Goal: Task Accomplishment & Management: Use online tool/utility

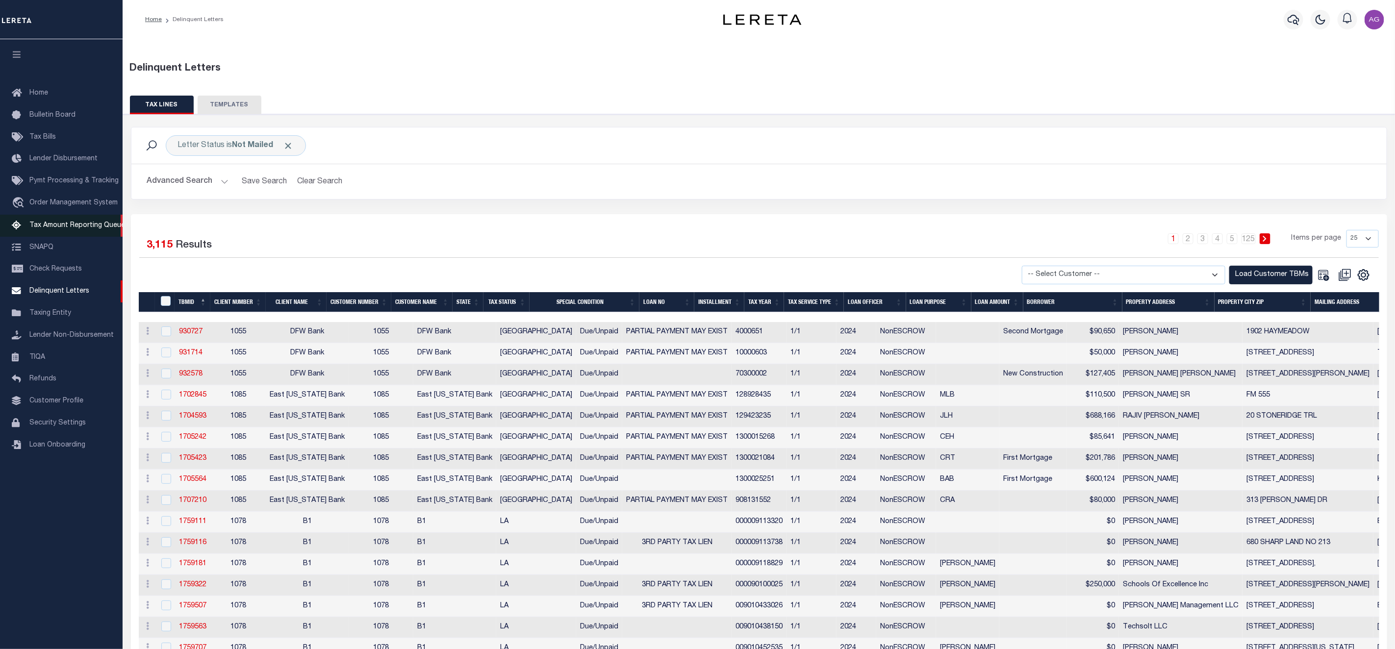
click at [67, 226] on span "Tax Amount Reporting Queue" at bounding box center [77, 225] width 96 height 7
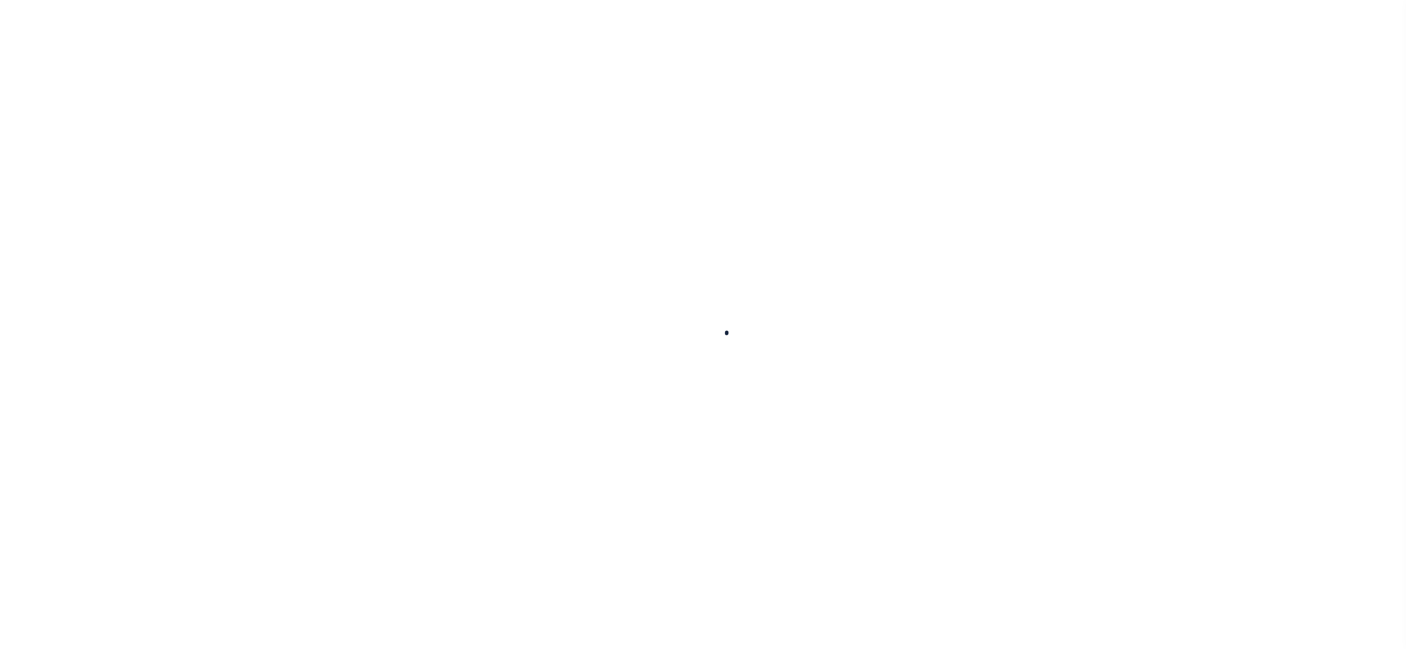
select select "100"
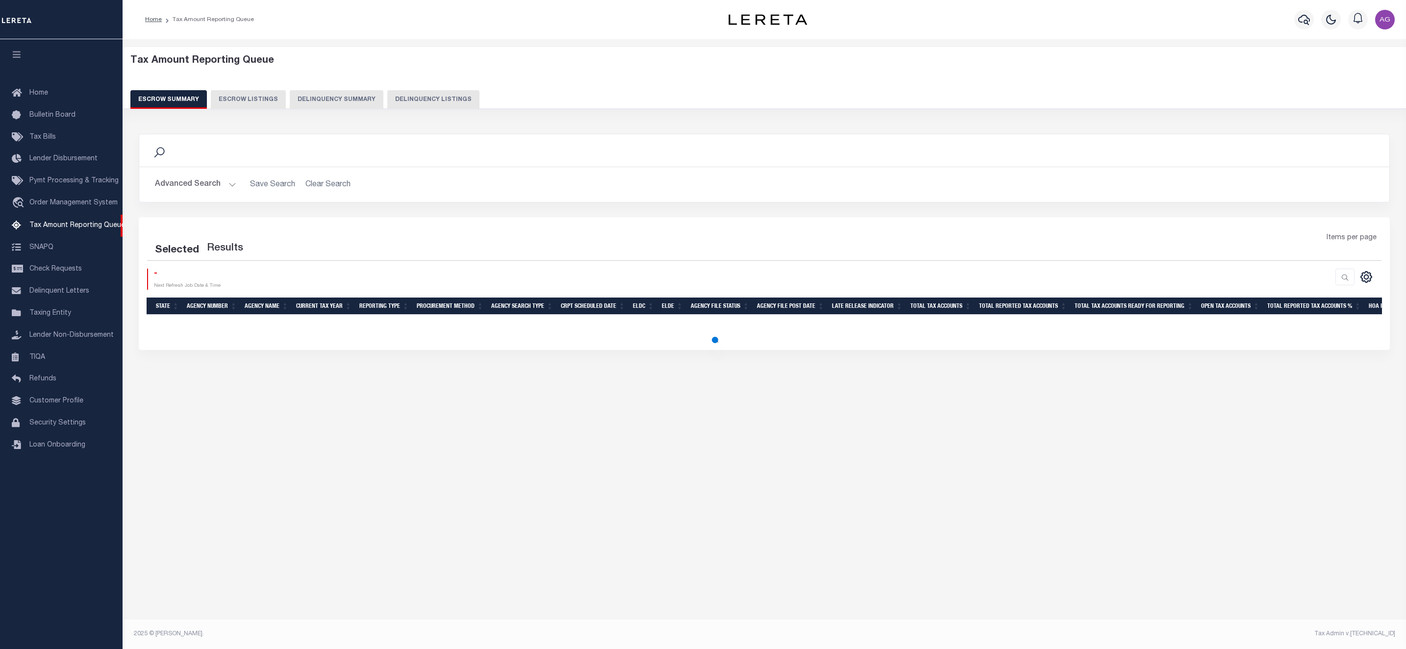
select select "100"
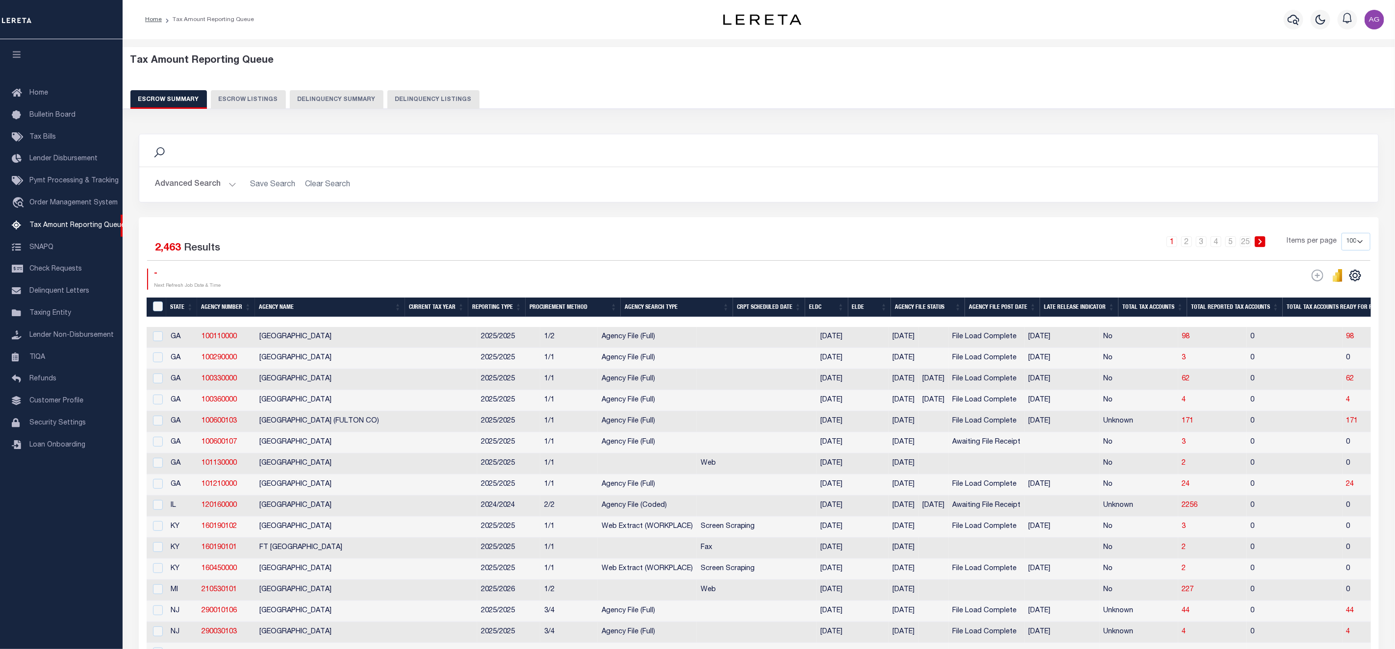
click at [344, 99] on button "Delinquency Summary" at bounding box center [337, 99] width 94 height 19
select select
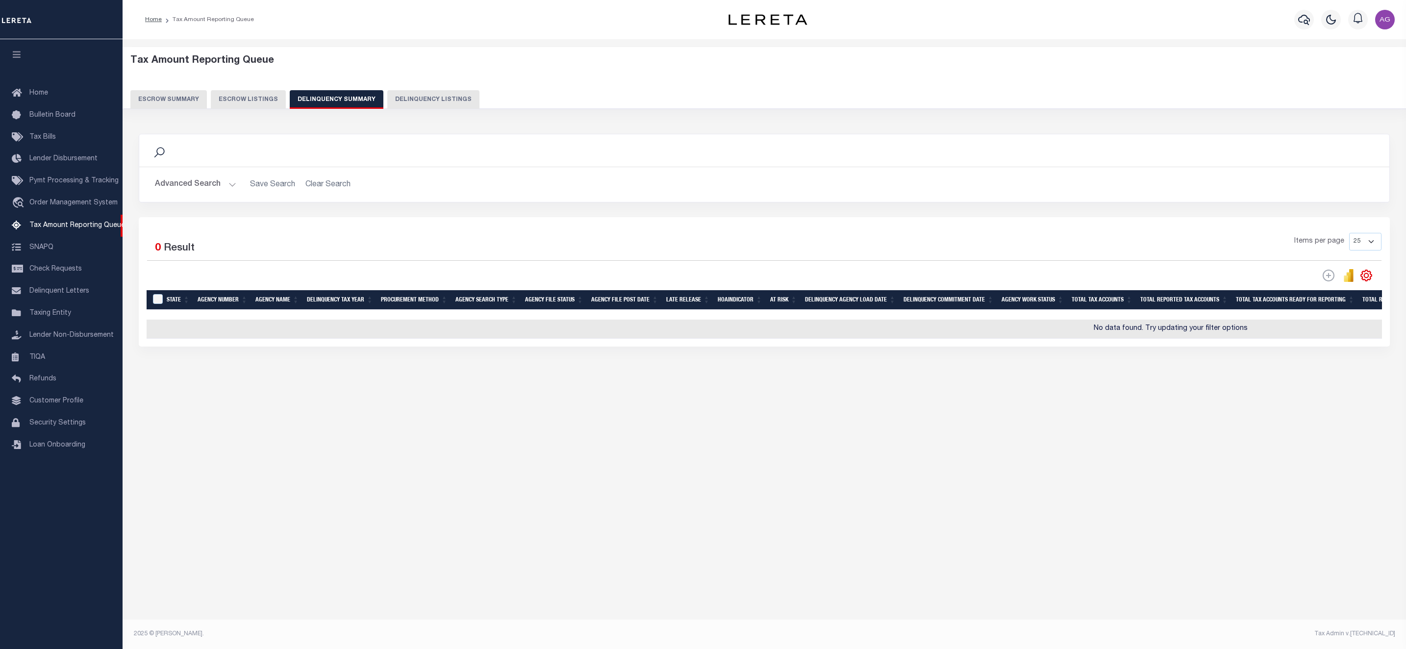
click at [192, 184] on button "Advanced Search" at bounding box center [195, 184] width 81 height 19
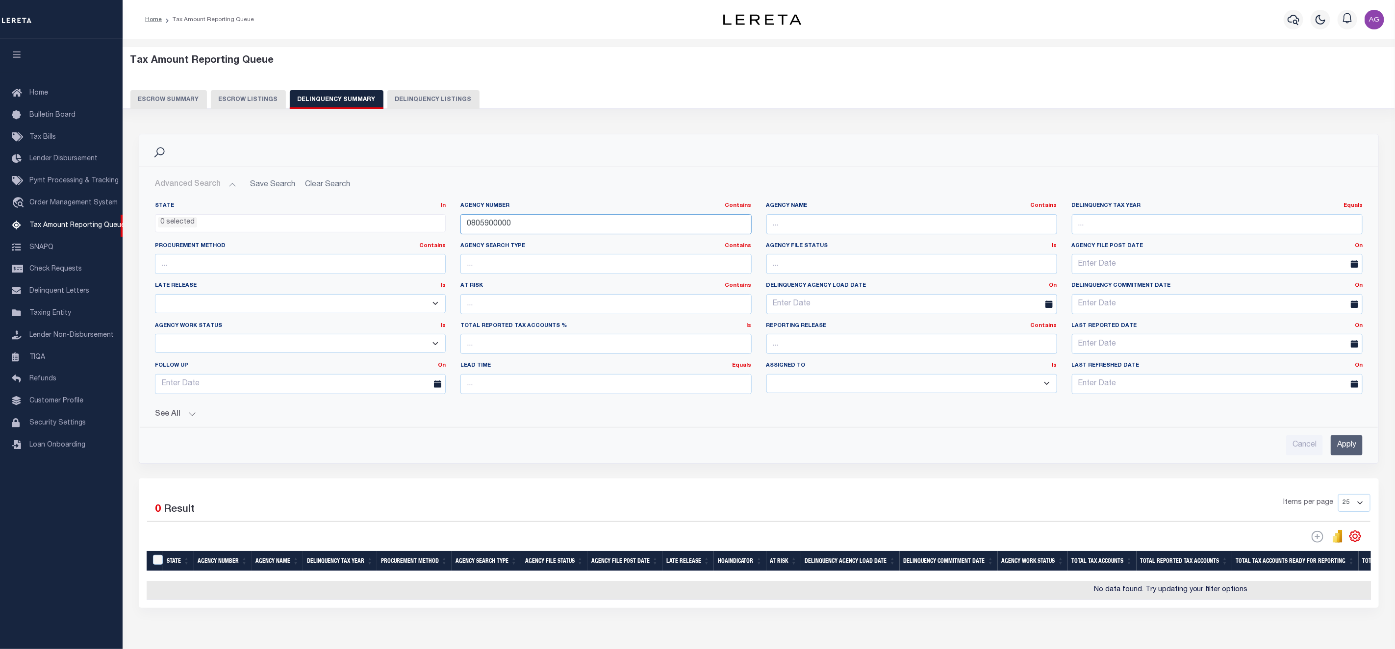
click at [643, 231] on input "0805900000" at bounding box center [605, 224] width 291 height 20
click at [858, 215] on input "text" at bounding box center [911, 224] width 291 height 20
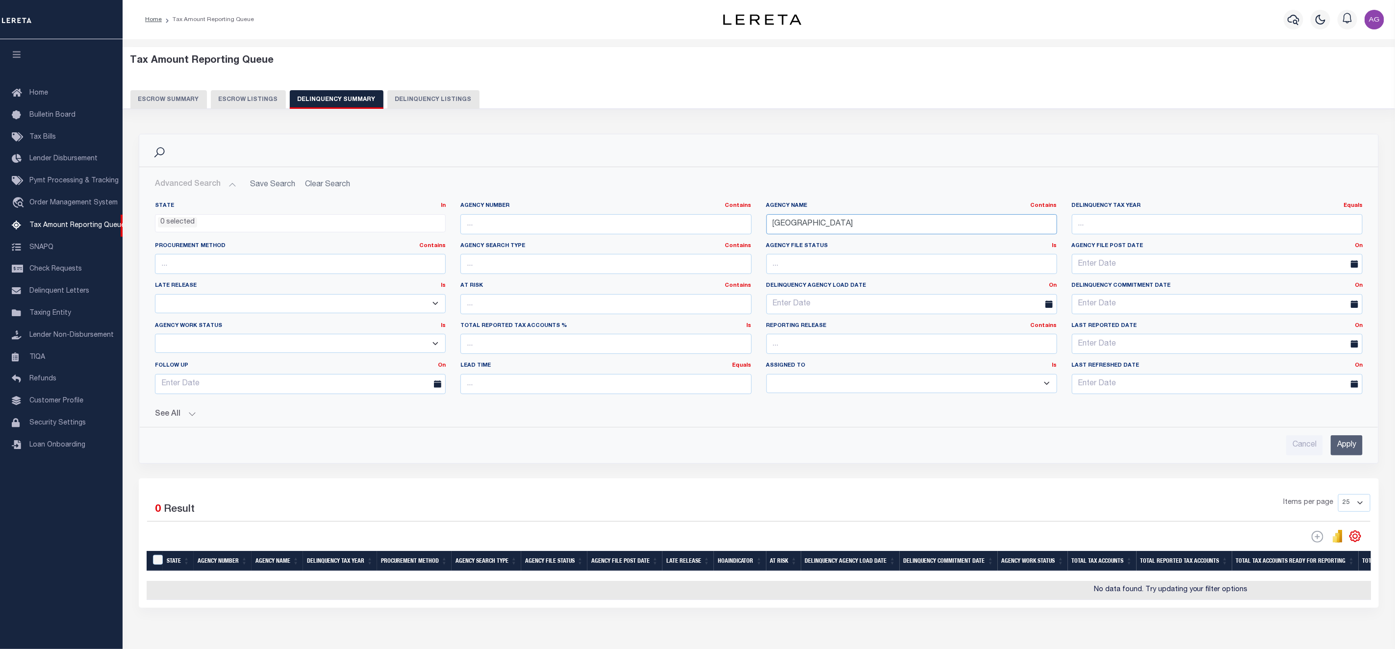
type input "JEFFERSON COUNTY"
click at [1345, 456] on input "Apply" at bounding box center [1347, 445] width 32 height 20
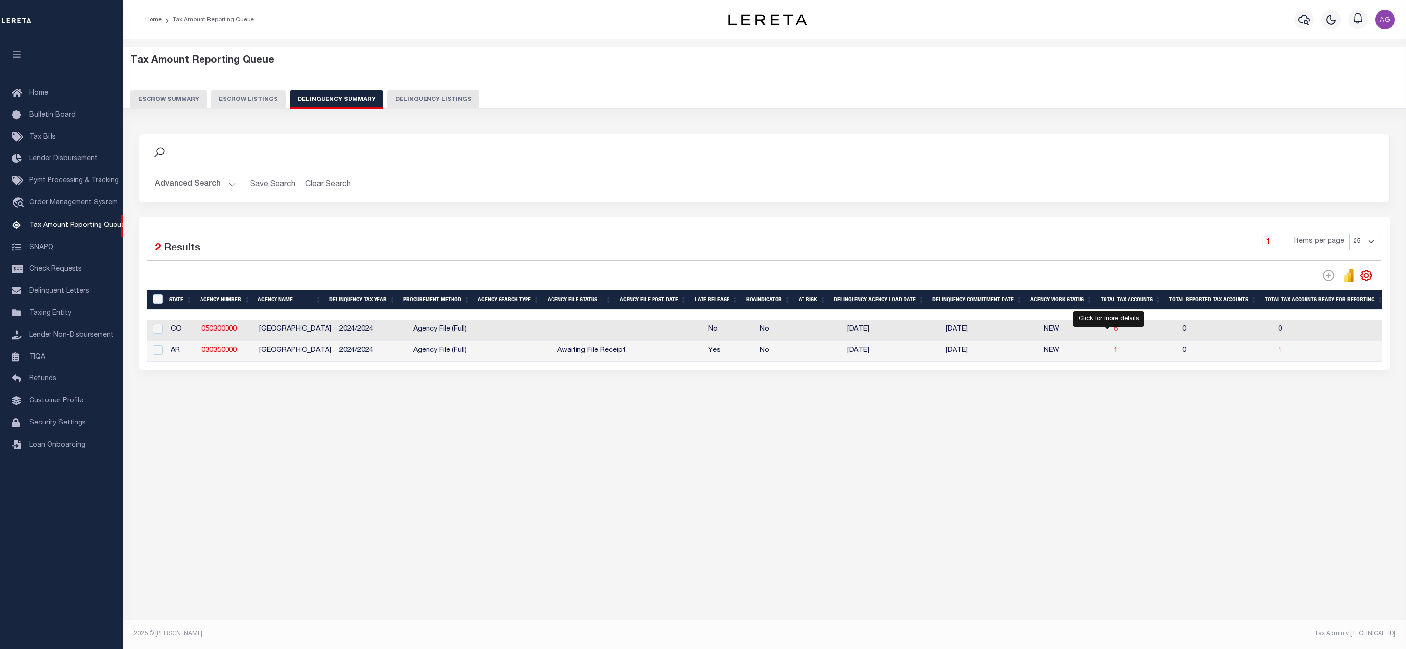
click at [1114, 333] on span "6" at bounding box center [1116, 329] width 4 height 7
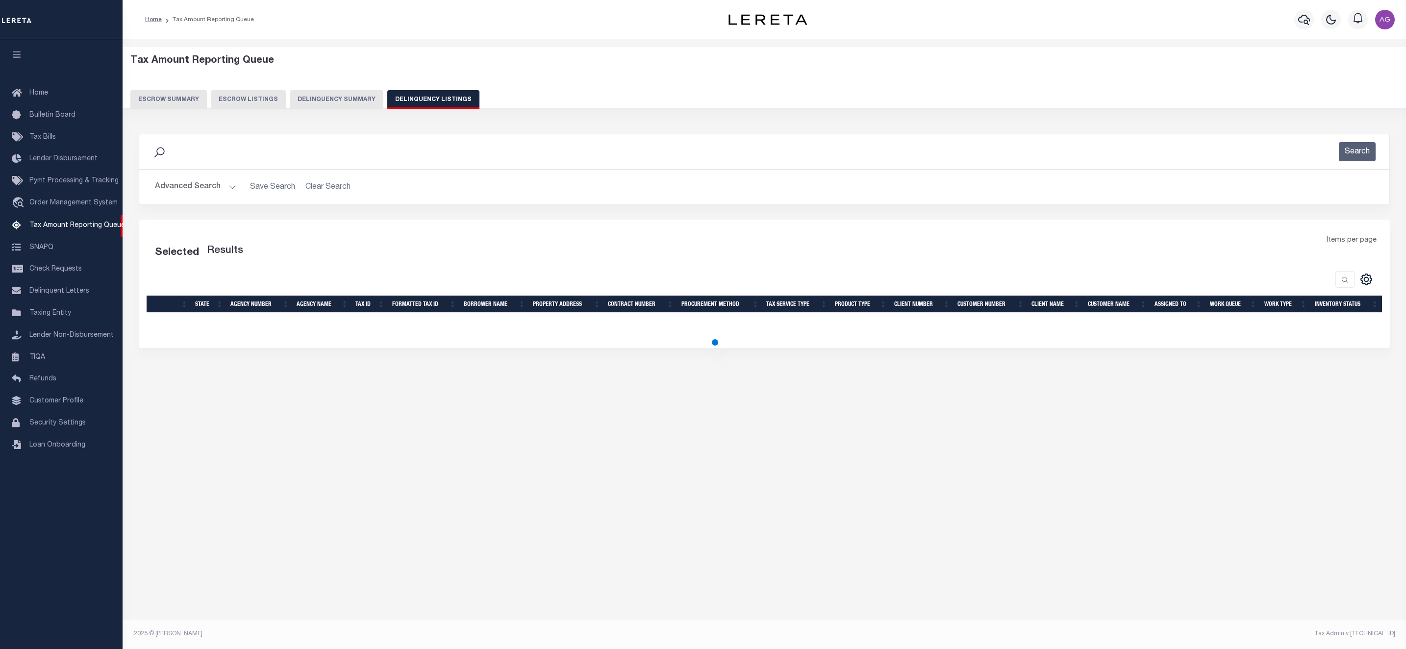
select select "100"
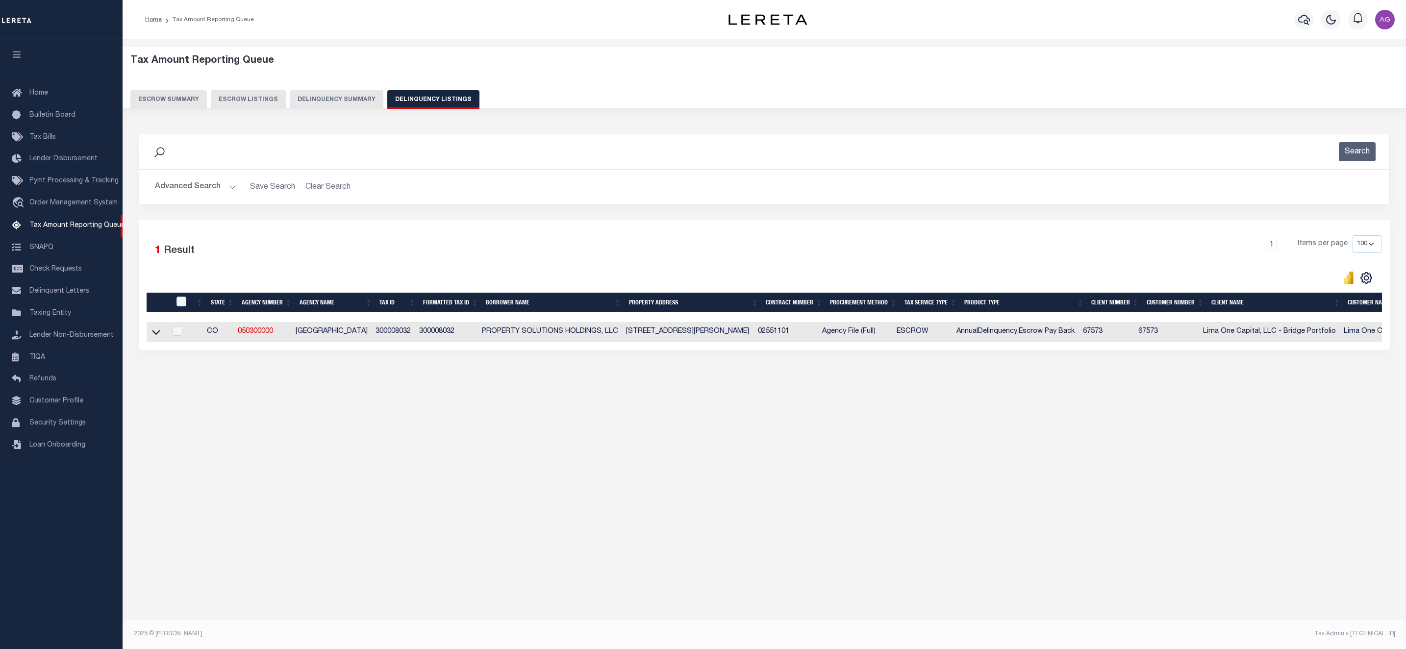
click at [337, 96] on button "Delinquency Summary" at bounding box center [337, 99] width 94 height 19
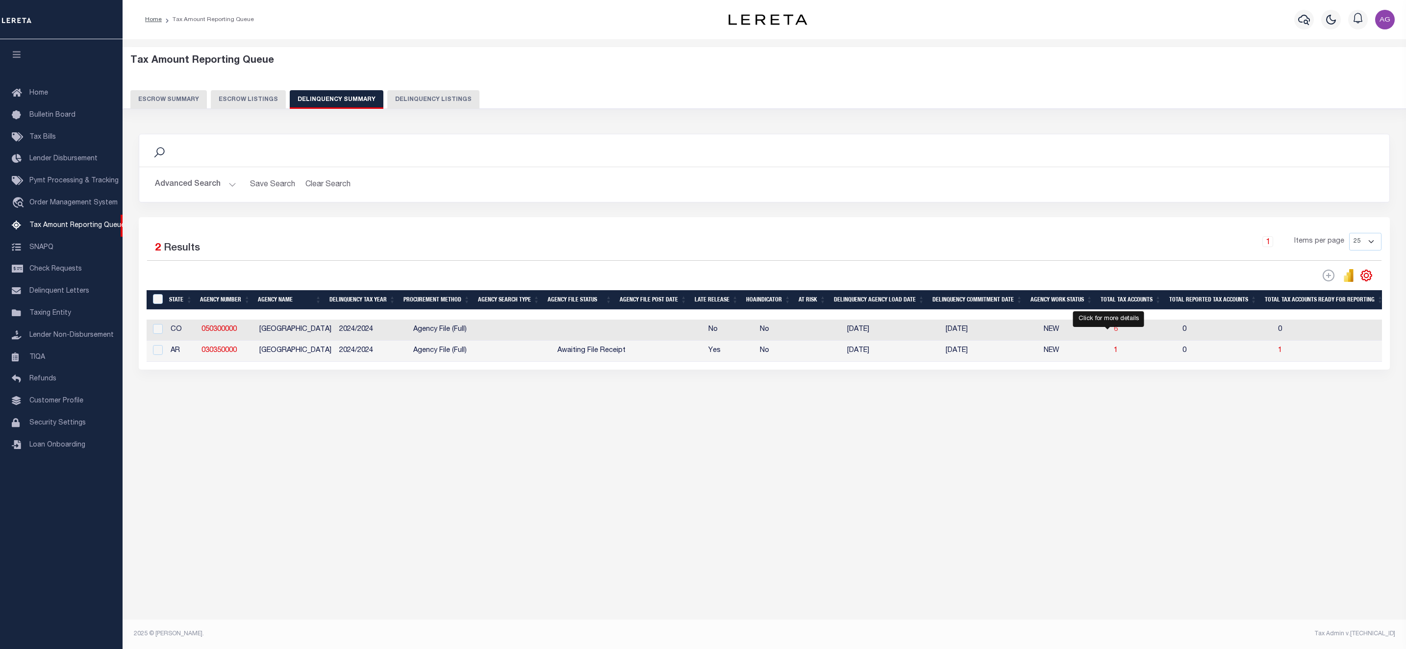
click at [1114, 332] on span "6" at bounding box center [1116, 329] width 4 height 7
select select "100"
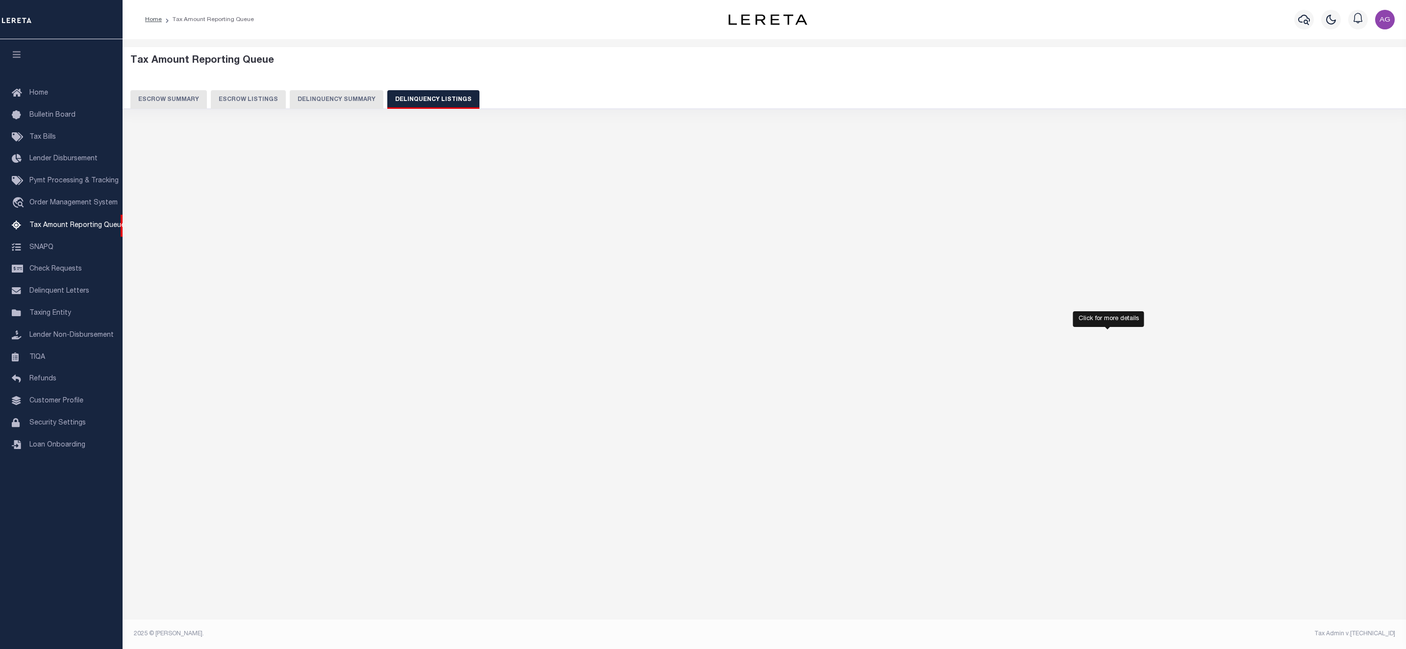
select select "100"
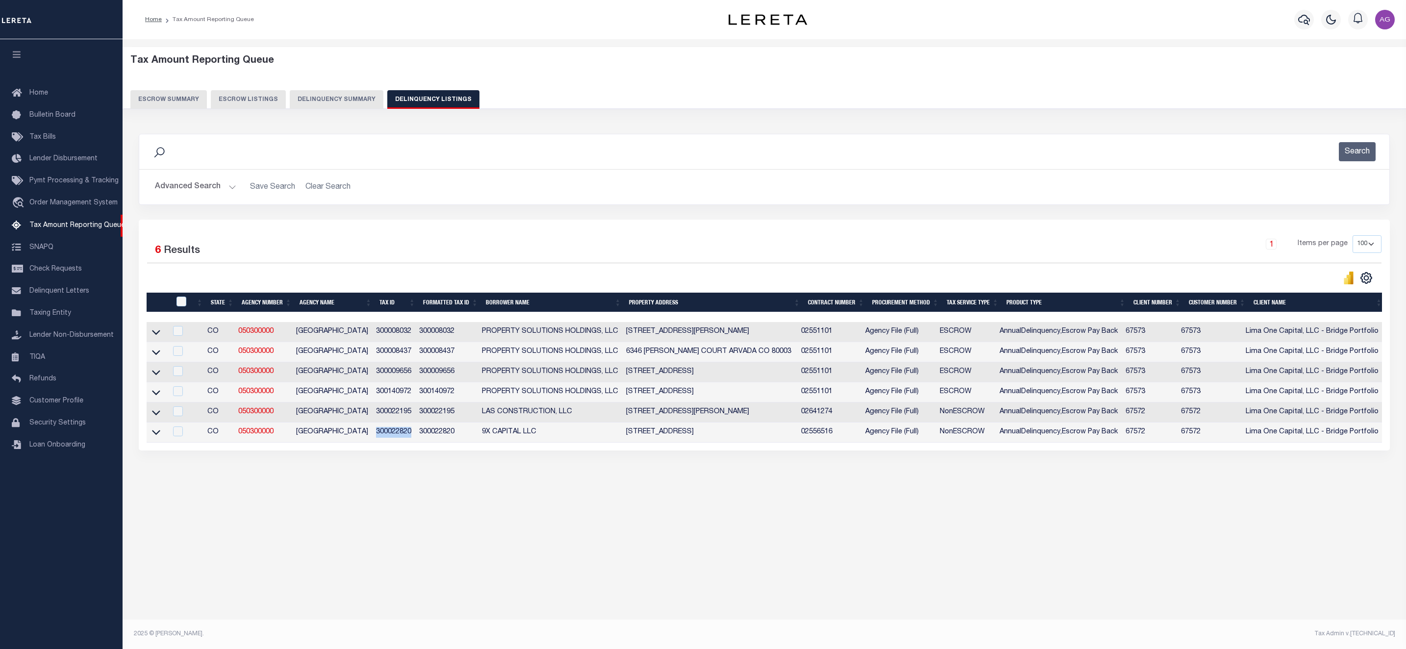
drag, startPoint x: 375, startPoint y: 437, endPoint x: 417, endPoint y: 437, distance: 41.7
click at [415, 437] on td "300022820" at bounding box center [393, 433] width 43 height 20
copy td "300022820"
checkbox input "true"
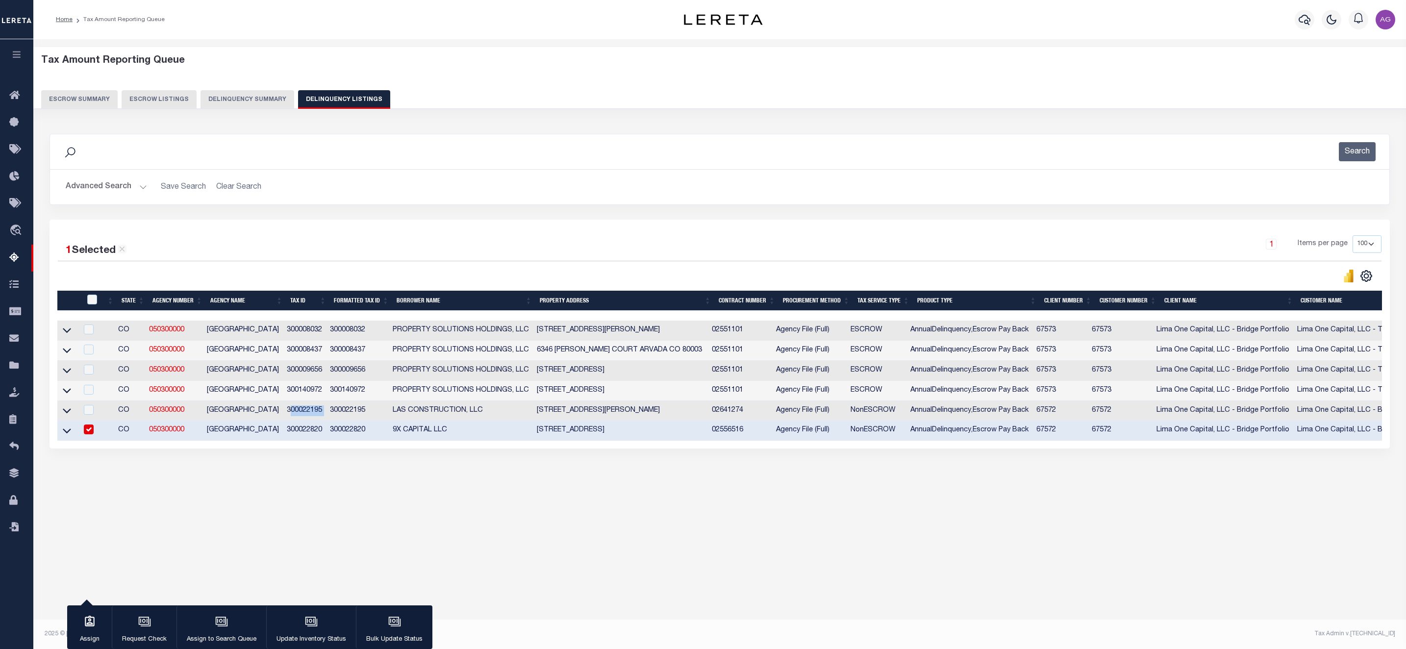
drag, startPoint x: 293, startPoint y: 415, endPoint x: 330, endPoint y: 415, distance: 36.3
click at [330, 414] on tr "CO 050300000 JEFFERSON COUNTY 300022195 300022195 LAS CONSTRUCTION, LLC 3280 AM…" at bounding box center [859, 411] width 1605 height 20
click at [351, 523] on div "Tax Amount Reporting Queue Escrow Summary Escrow Listings" at bounding box center [719, 288] width 1373 height 498
drag, startPoint x: 285, startPoint y: 409, endPoint x: 324, endPoint y: 415, distance: 39.3
click at [324, 415] on tr "CO 050300000 JEFFERSON COUNTY 300022195 300022195 LAS CONSTRUCTION, LLC 3280 AM…" at bounding box center [859, 411] width 1605 height 20
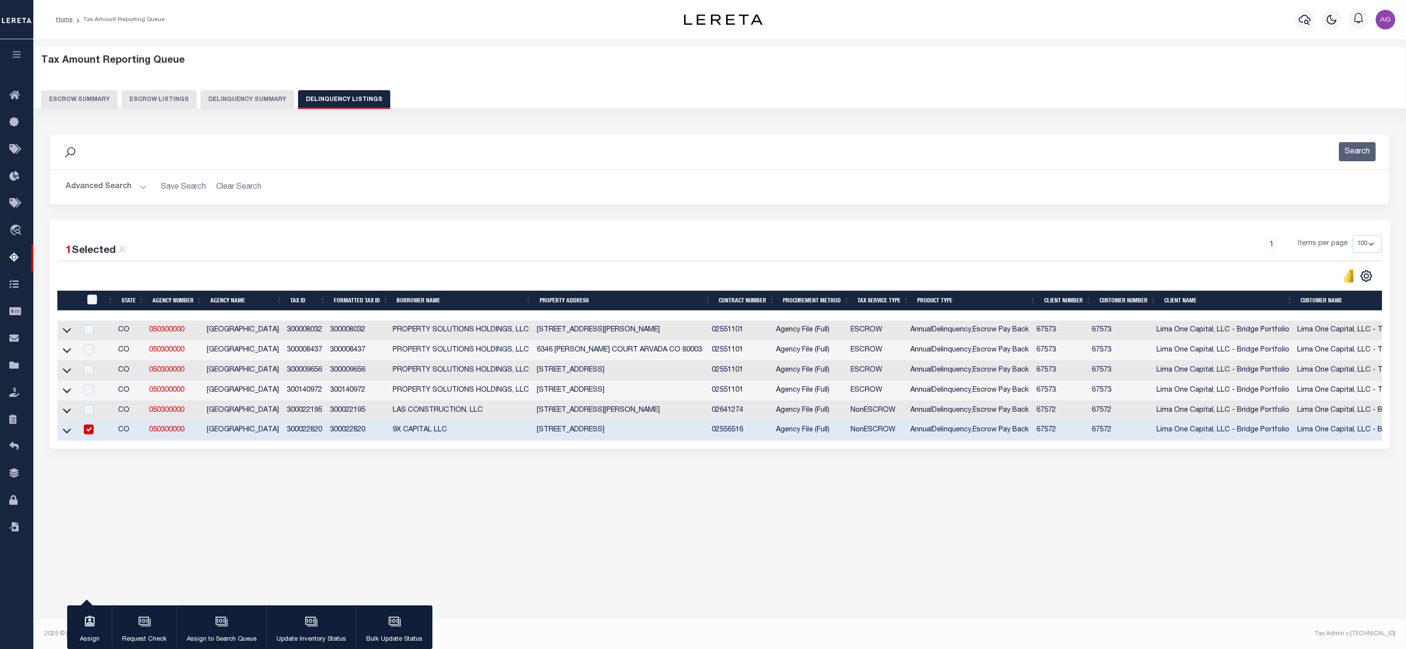
copy tr "300022195"
drag, startPoint x: 289, startPoint y: 394, endPoint x: 328, endPoint y: 392, distance: 39.3
click at [326, 392] on td "300140972" at bounding box center [304, 391] width 43 height 20
checkbox input "true"
copy td "300140972"
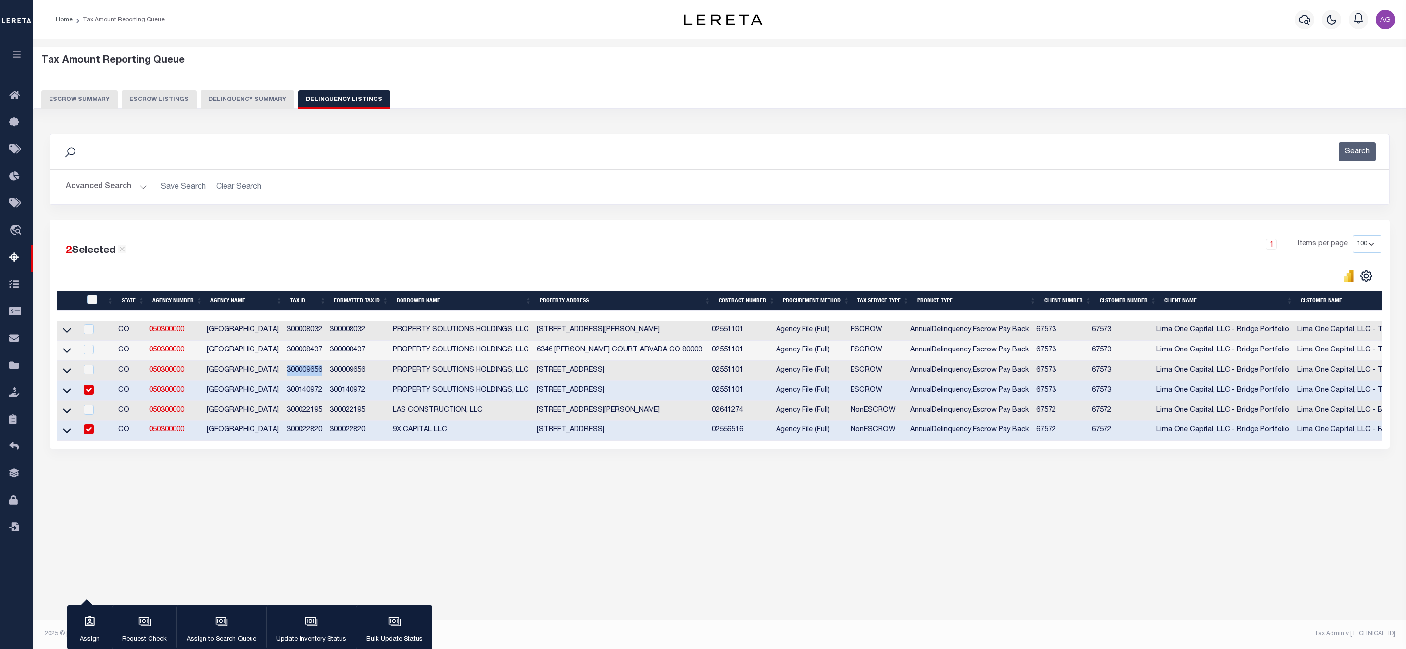
drag, startPoint x: 289, startPoint y: 371, endPoint x: 327, endPoint y: 369, distance: 37.8
click at [326, 369] on td "300009656" at bounding box center [304, 371] width 43 height 20
checkbox input "true"
copy td "300009656"
drag, startPoint x: 290, startPoint y: 351, endPoint x: 328, endPoint y: 353, distance: 37.8
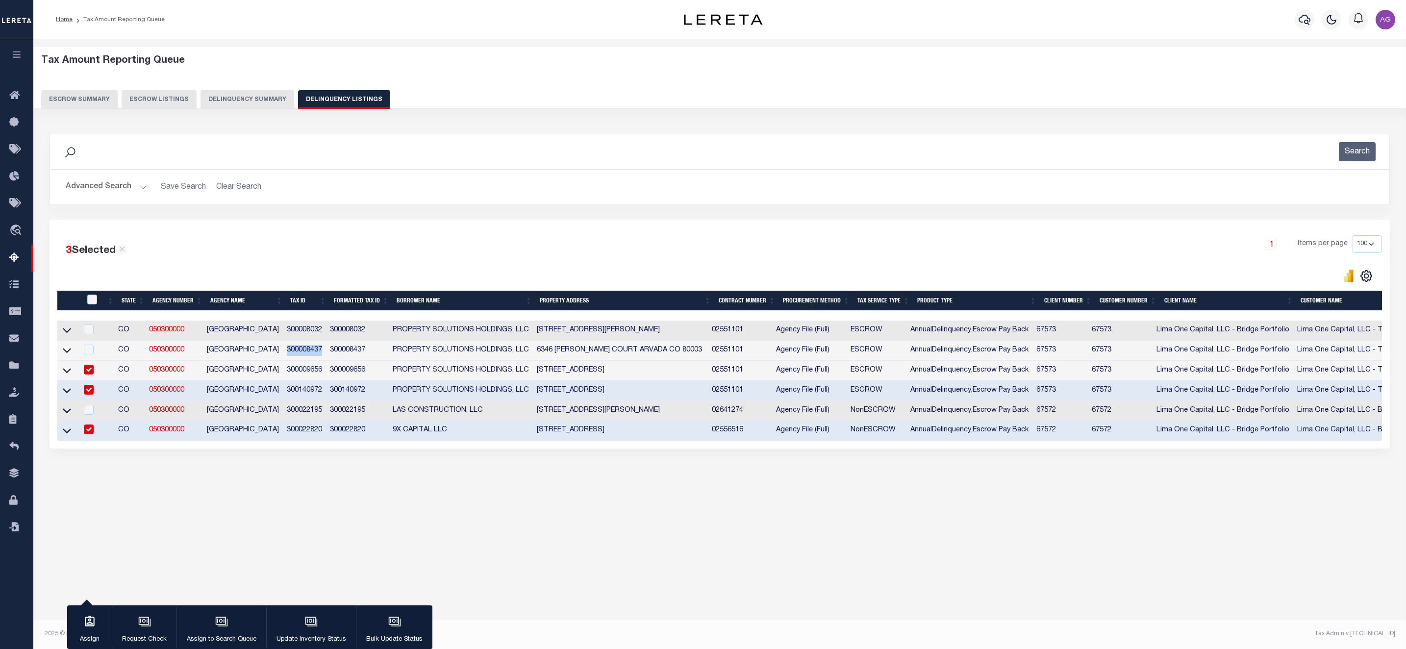
click at [326, 353] on td "300008437" at bounding box center [304, 351] width 43 height 20
checkbox input "true"
copy td "300008437"
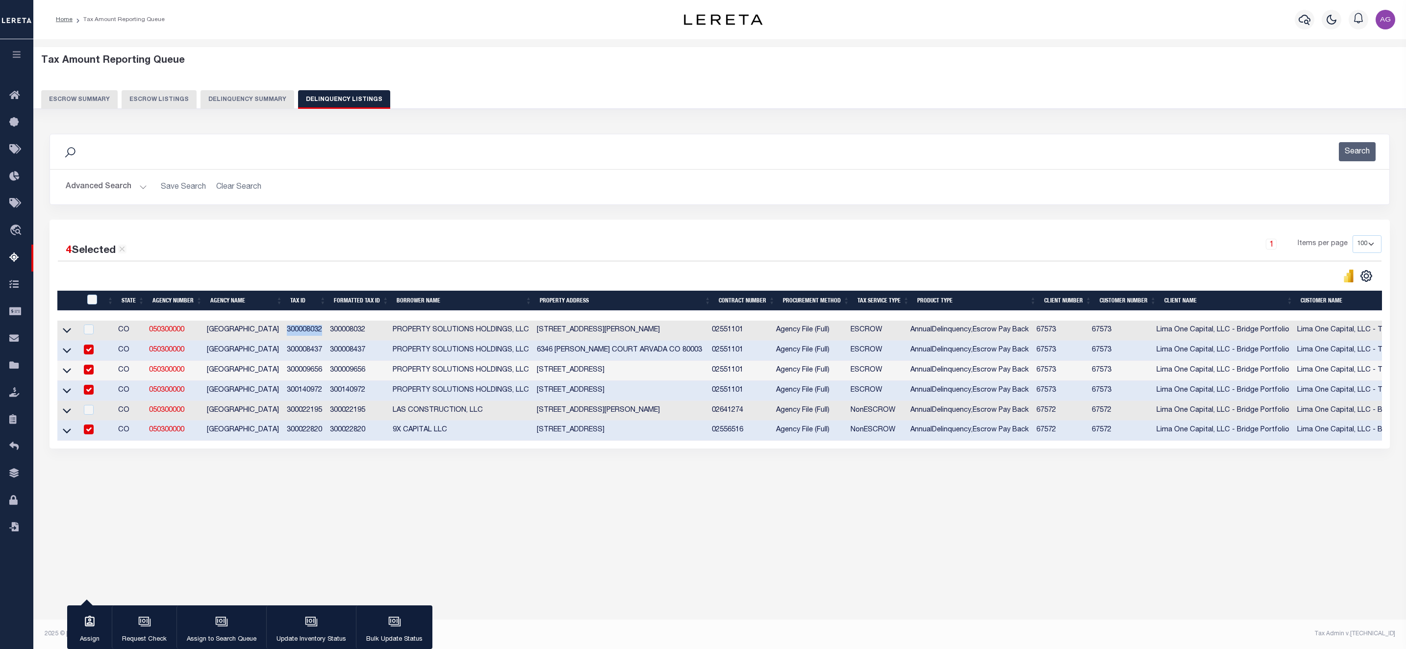
drag, startPoint x: 289, startPoint y: 332, endPoint x: 327, endPoint y: 332, distance: 37.8
click at [326, 332] on td "300008032" at bounding box center [304, 331] width 43 height 20
checkbox input "true"
copy td "300008032"
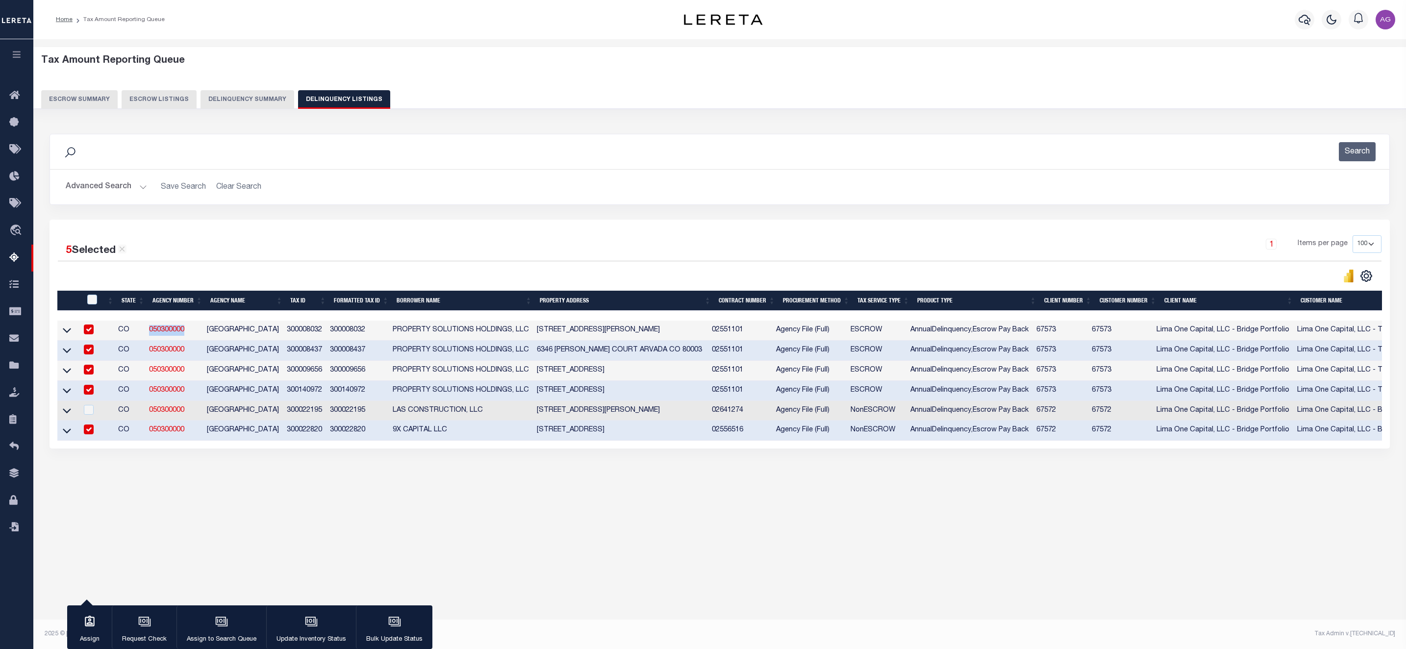
drag, startPoint x: 146, startPoint y: 335, endPoint x: 190, endPoint y: 336, distance: 43.6
click at [190, 336] on tr "CO 050300000 JEFFERSON COUNTY 300008032 300008032 PROPERTY SOLUTIONS HOLDINGS, …" at bounding box center [859, 331] width 1605 height 20
copy tr "050300000"
click at [204, 477] on div "Data sync process is currently running, you may face some response delays. Sear…" at bounding box center [720, 301] width 1354 height 354
drag, startPoint x: 147, startPoint y: 439, endPoint x: 195, endPoint y: 435, distance: 47.7
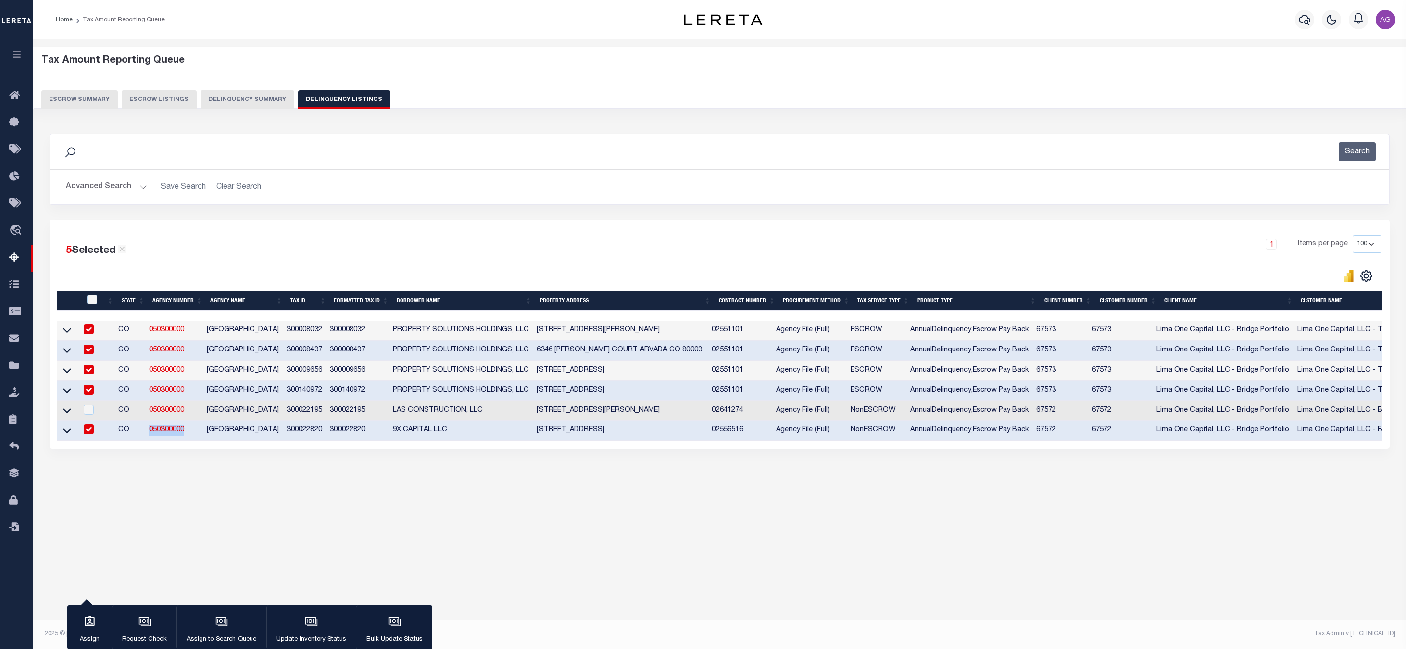
click at [195, 435] on tr "CO 050300000 JEFFERSON COUNTY 300022820 300022820 9X CAPITAL LLC 9100 WEST 35TH…" at bounding box center [859, 431] width 1605 height 20
copy tr "050300000"
click at [629, 490] on div "Tax Amount Reporting Queue Escrow Summary Escrow Listings In" at bounding box center [719, 278] width 1367 height 459
